Goal: Task Accomplishment & Management: Use online tool/utility

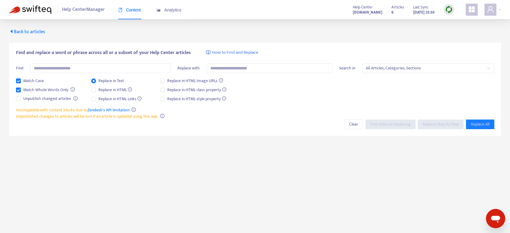
click at [34, 32] on span "Back to articles" at bounding box center [27, 32] width 36 height 8
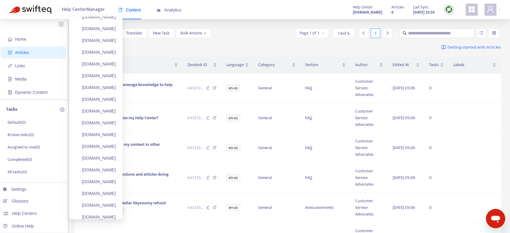
scroll to position [976, 0]
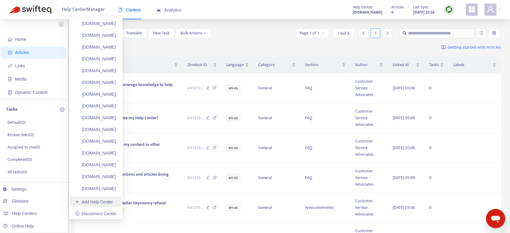
click at [95, 199] on link "Add Help Center" at bounding box center [94, 201] width 38 height 5
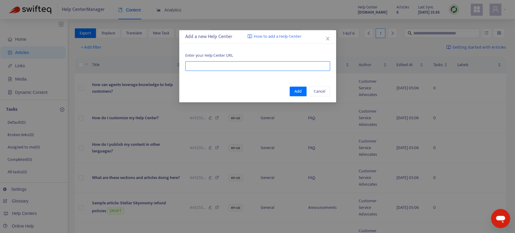
click at [197, 67] on input "text" at bounding box center [257, 66] width 145 height 10
paste input "**********"
type input "**********"
click at [298, 90] on span "Add" at bounding box center [297, 91] width 7 height 7
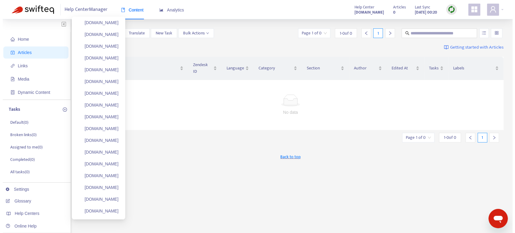
scroll to position [0, 0]
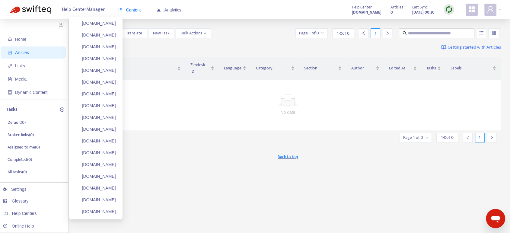
click at [109, 40] on ul "[DOMAIN_NAME] [DOMAIN_NAME] [DOMAIN_NAME] [DOMAIN_NAME] [DOMAIN_NAME] [DOMAIN_N…" at bounding box center [95, 118] width 53 height 203
click at [103, 35] on link "[DOMAIN_NAME]" at bounding box center [95, 35] width 41 height 5
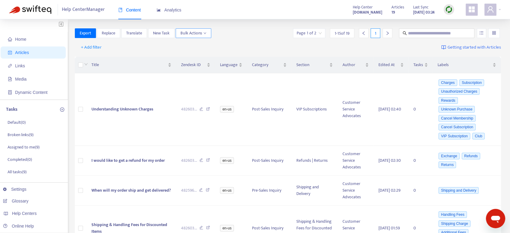
click at [197, 33] on span "Bulk Actions" at bounding box center [193, 33] width 26 height 7
click at [195, 45] on span "Duplicate" at bounding box center [188, 45] width 17 height 7
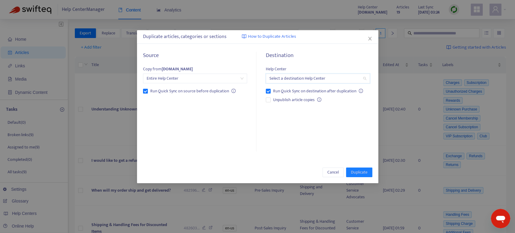
click at [289, 80] on input "search" at bounding box center [317, 78] width 97 height 9
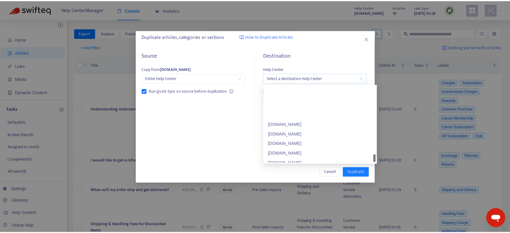
scroll to position [868, 0]
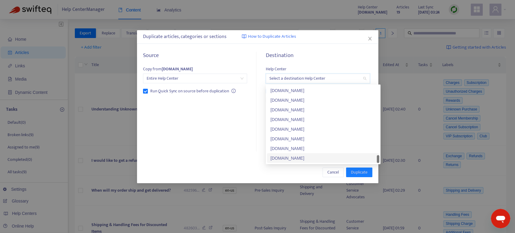
click at [285, 158] on div "[DOMAIN_NAME]" at bounding box center [322, 158] width 105 height 7
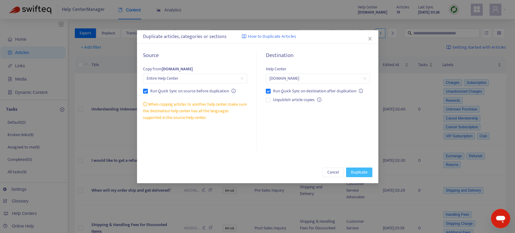
click at [358, 173] on span "Duplicate" at bounding box center [359, 172] width 17 height 7
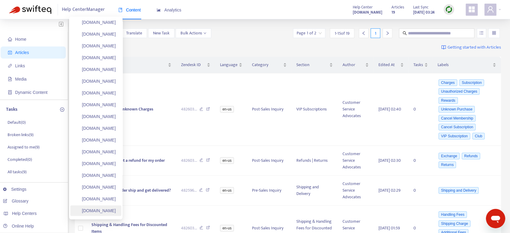
scroll to position [987, 0]
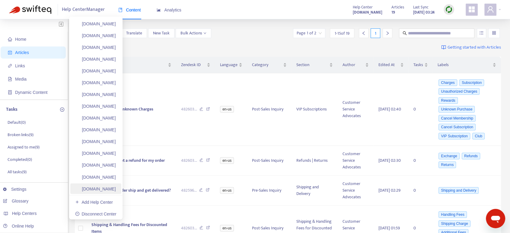
click at [102, 188] on link "[DOMAIN_NAME]" at bounding box center [95, 188] width 41 height 5
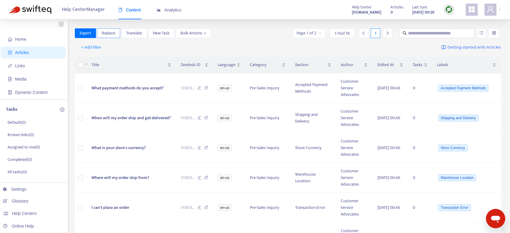
click at [109, 32] on span "Replace" at bounding box center [109, 33] width 14 height 7
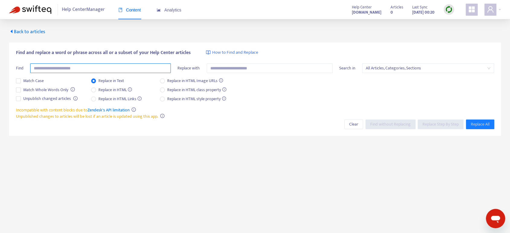
click at [50, 70] on input "text" at bounding box center [100, 68] width 140 height 10
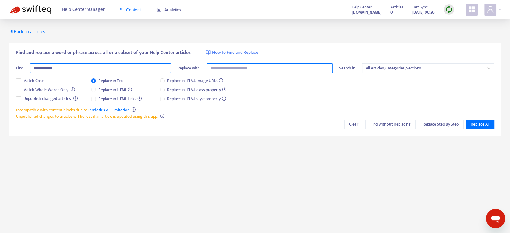
type input "**********"
click at [238, 71] on input "text" at bounding box center [270, 68] width 126 height 10
drag, startPoint x: 330, startPoint y: 9, endPoint x: 350, endPoint y: 14, distance: 20.7
click at [351, 14] on div "Help Center Manager Content Analytics Help Center [DOMAIN_NAME] Articles 0 Last…" at bounding box center [255, 9] width 510 height 19
copy strong "extralace"
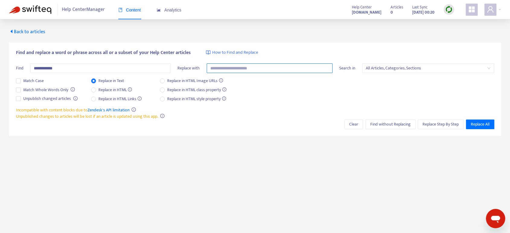
click at [224, 70] on input "text" at bounding box center [270, 68] width 126 height 10
paste input "*********"
type input "*********"
click at [374, 123] on span "Find without Replacing" at bounding box center [390, 124] width 40 height 7
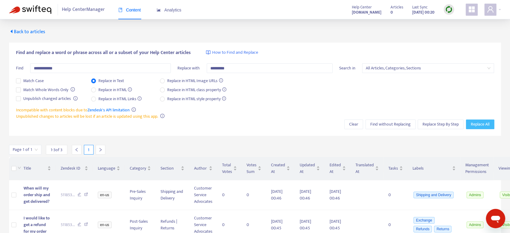
click at [475, 124] on span "Replace All" at bounding box center [479, 124] width 19 height 7
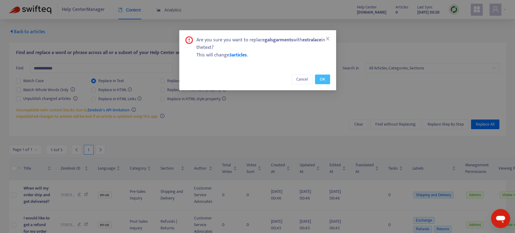
click at [318, 78] on button "OK" at bounding box center [322, 79] width 15 height 10
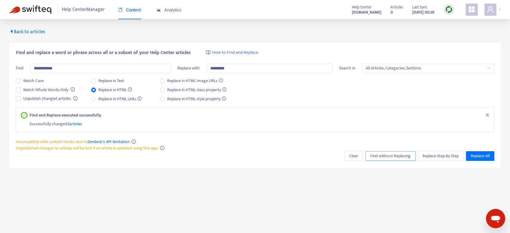
click at [392, 155] on span "Find without Replacing" at bounding box center [390, 156] width 40 height 7
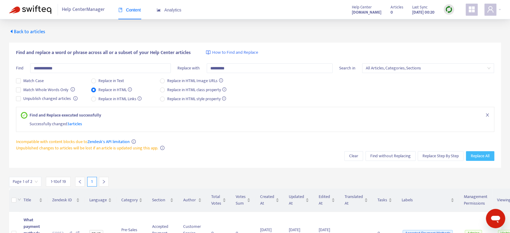
click at [482, 155] on span "Replace All" at bounding box center [479, 156] width 19 height 7
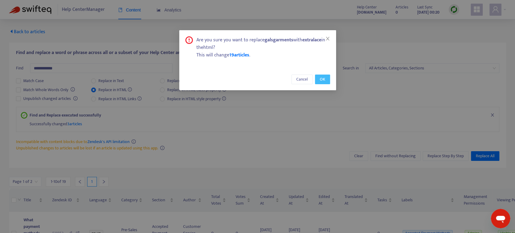
click at [321, 80] on span "OK" at bounding box center [322, 79] width 5 height 7
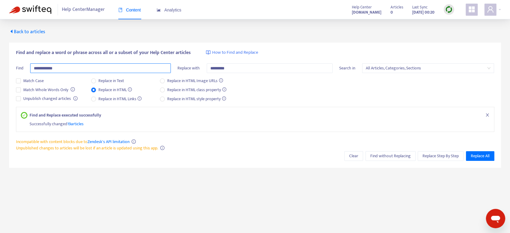
click at [36, 69] on input "**********" at bounding box center [100, 68] width 140 height 10
type input "**********"
click at [212, 67] on input "*********" at bounding box center [270, 68] width 126 height 10
type input "**********"
click at [393, 154] on span "Find without Replacing" at bounding box center [390, 156] width 40 height 7
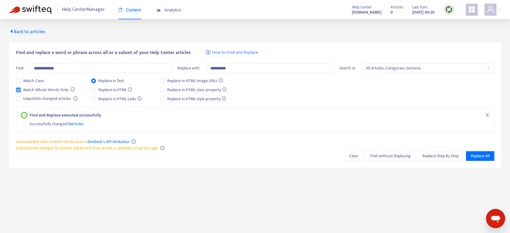
click at [21, 88] on label "Match Whole Words Only" at bounding box center [43, 90] width 55 height 7
click at [389, 156] on span "Find without Replacing" at bounding box center [390, 156] width 40 height 7
click at [398, 155] on span "Find without Replacing" at bounding box center [390, 156] width 40 height 7
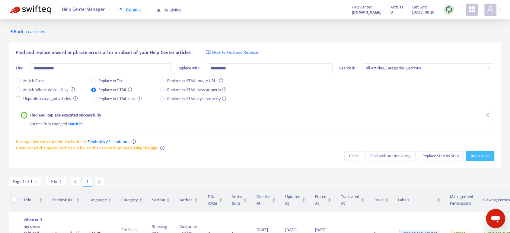
click at [485, 153] on span "Replace All" at bounding box center [479, 156] width 19 height 7
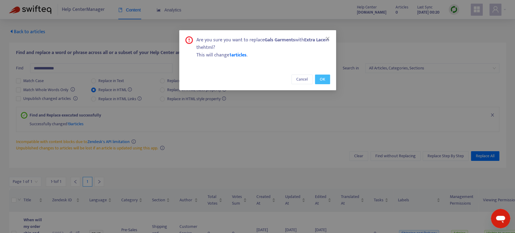
click at [321, 78] on span "OK" at bounding box center [322, 79] width 5 height 7
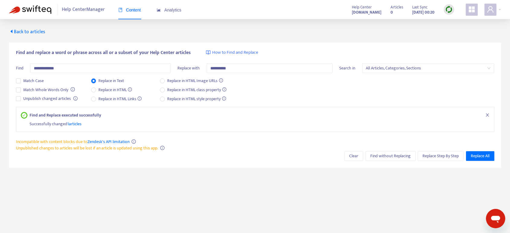
click at [376, 149] on div "Incompatible with content blocks due to Zendesk's API limitation Unpublished ch…" at bounding box center [255, 144] width 478 height 13
click at [380, 154] on span "Find without Replacing" at bounding box center [390, 156] width 40 height 7
